Goal: Navigation & Orientation: Find specific page/section

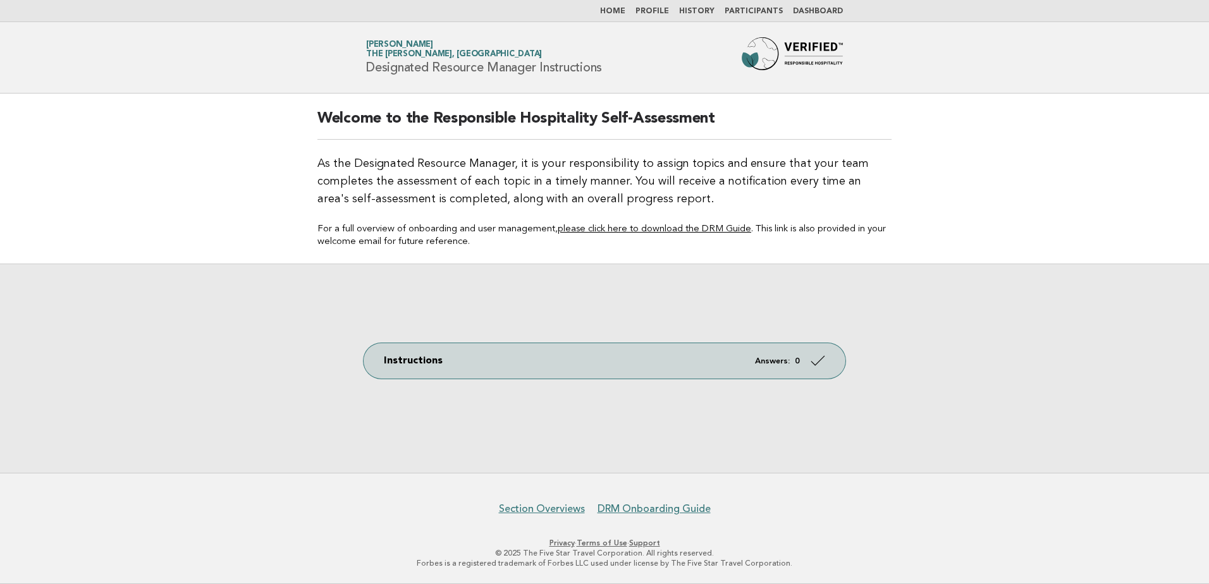
click at [813, 6] on li "Dashboard" at bounding box center [818, 11] width 50 height 10
click at [817, 11] on link "Dashboard" at bounding box center [818, 12] width 50 height 8
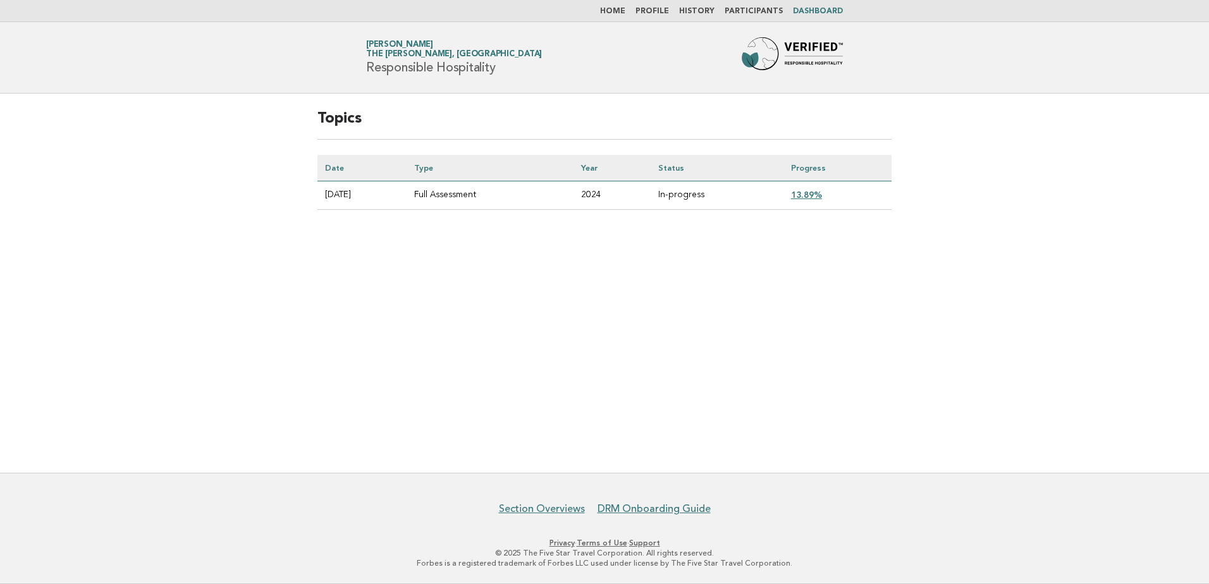
click at [808, 196] on link "13.89%" at bounding box center [806, 195] width 31 height 10
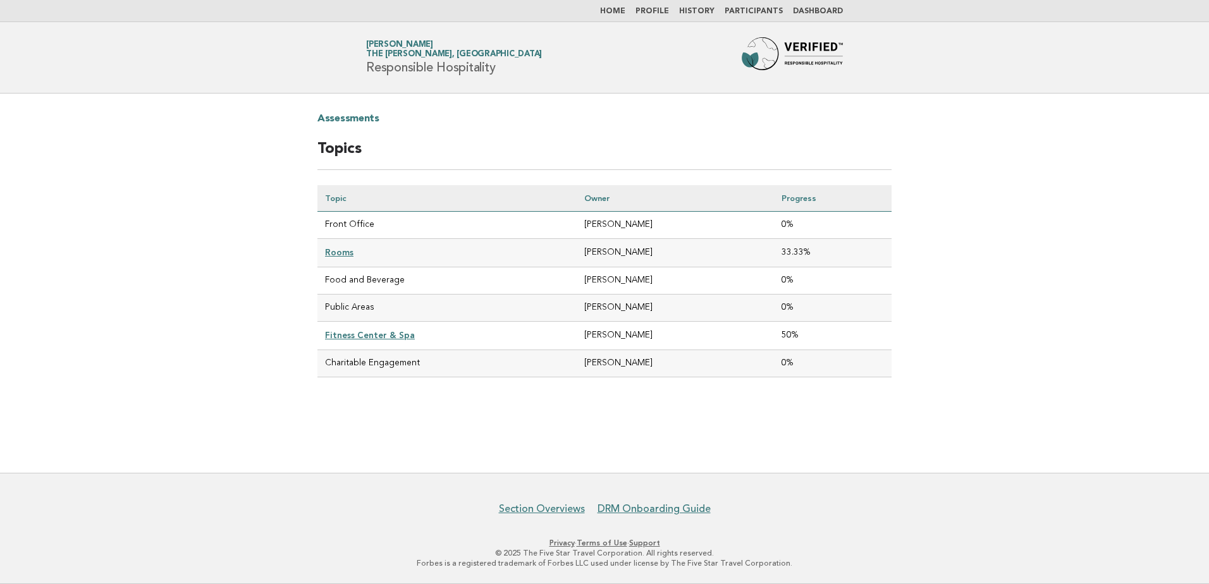
click at [337, 121] on link "Assessments" at bounding box center [348, 119] width 62 height 20
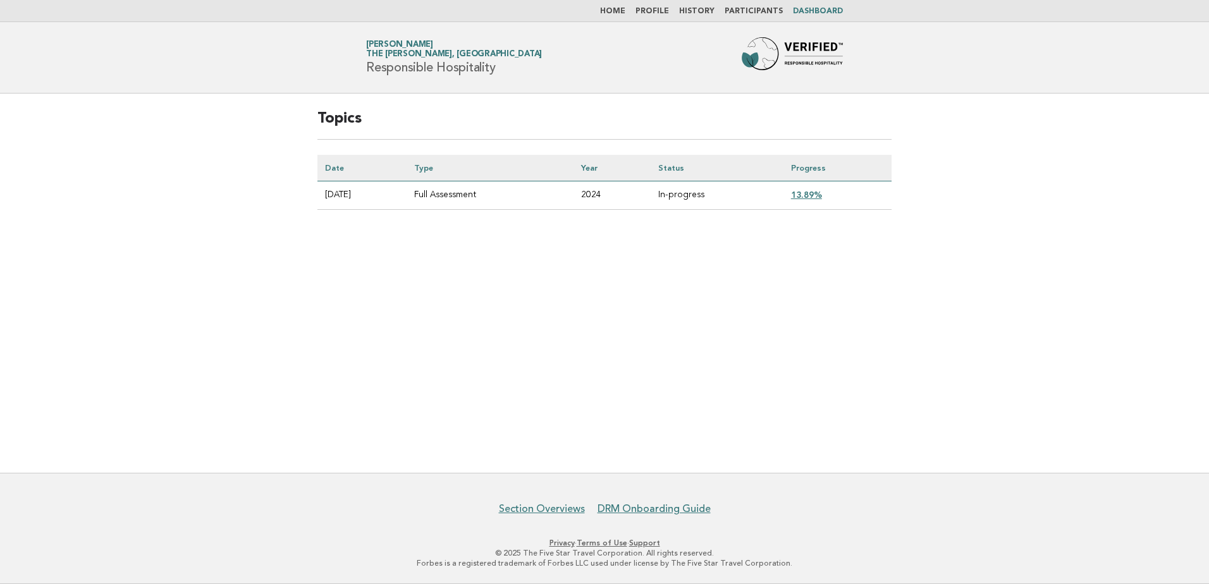
click at [964, 297] on main "Topics Date Type Year Status Progress [DATE] Full Assessment 2024 In-progress 1…" at bounding box center [604, 283] width 1209 height 379
click at [622, 508] on link "DRM Onboarding Guide" at bounding box center [653, 509] width 113 height 13
